Goal: Information Seeking & Learning: Learn about a topic

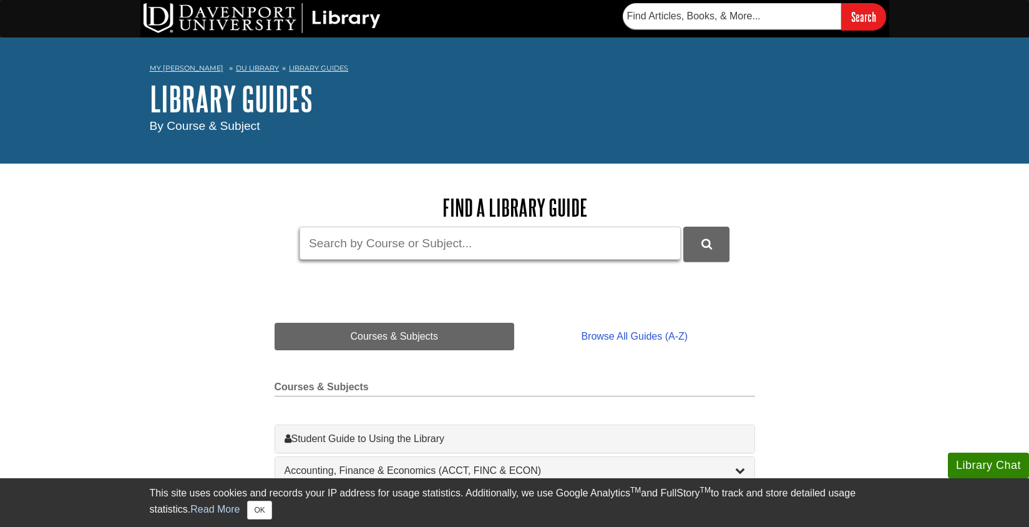
click at [334, 235] on input "Guide Search Terms" at bounding box center [490, 243] width 381 height 33
type input "constitution day"
click at [707, 243] on button "DU Library Guides Search" at bounding box center [707, 244] width 46 height 34
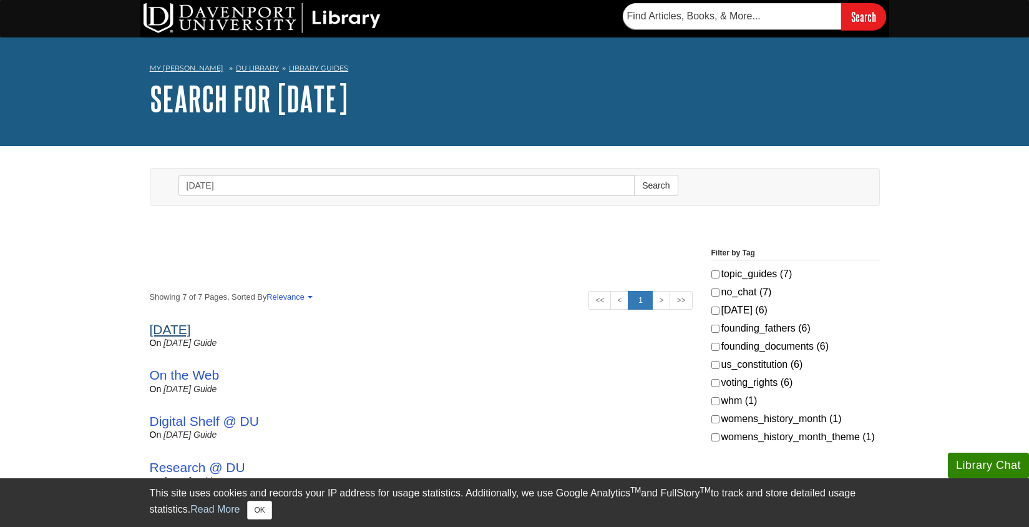
click at [191, 325] on link "Constitution Day" at bounding box center [170, 329] width 41 height 14
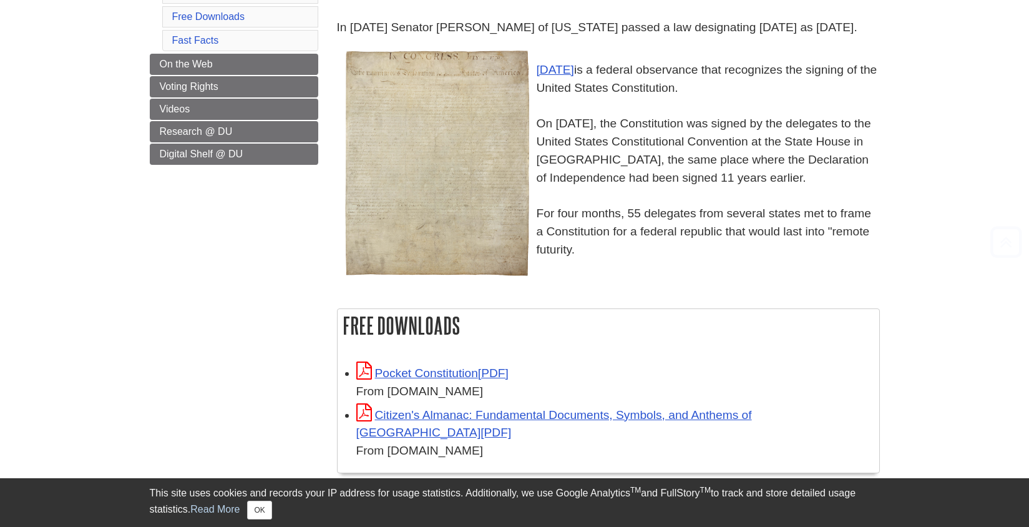
scroll to position [328, 0]
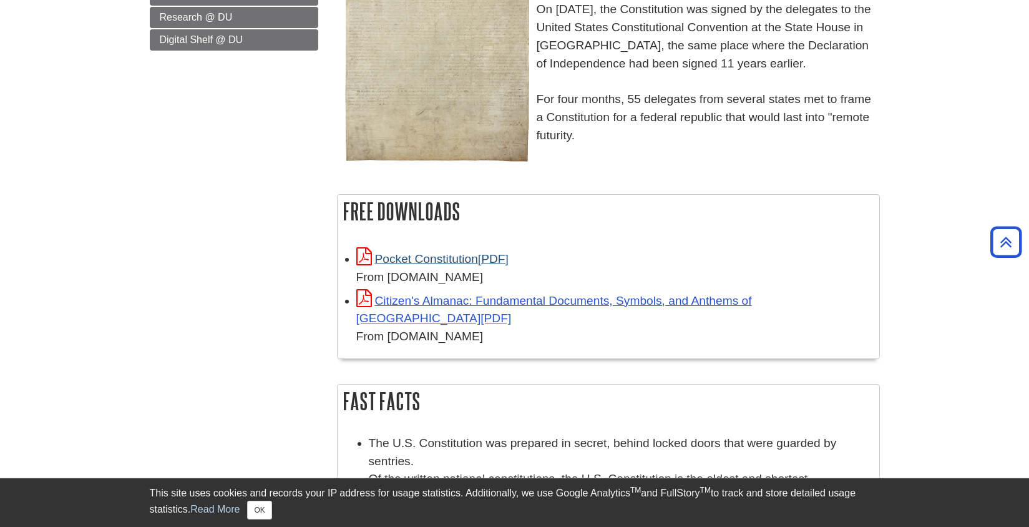
click at [413, 265] on link "Pocket Constitution" at bounding box center [432, 258] width 152 height 13
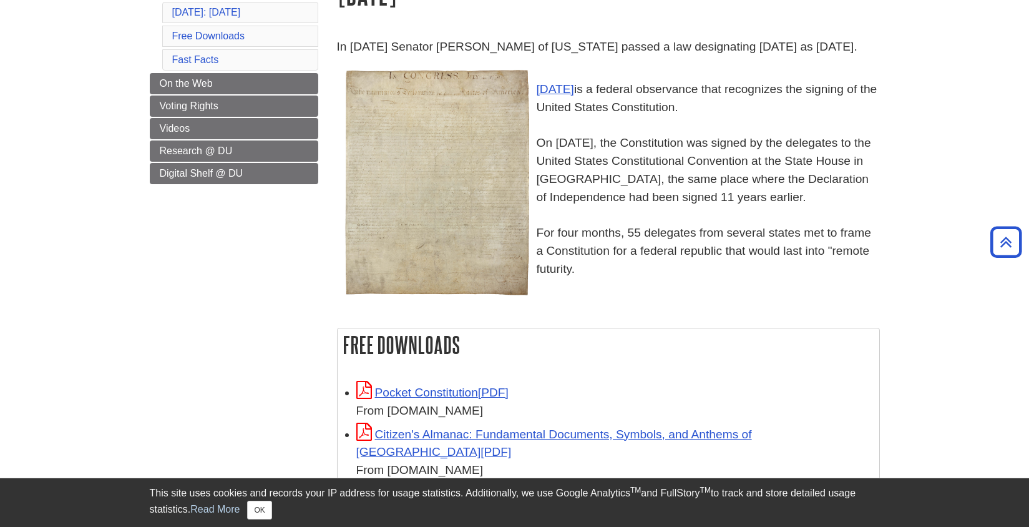
scroll to position [152, 0]
